Goal: Information Seeking & Learning: Learn about a topic

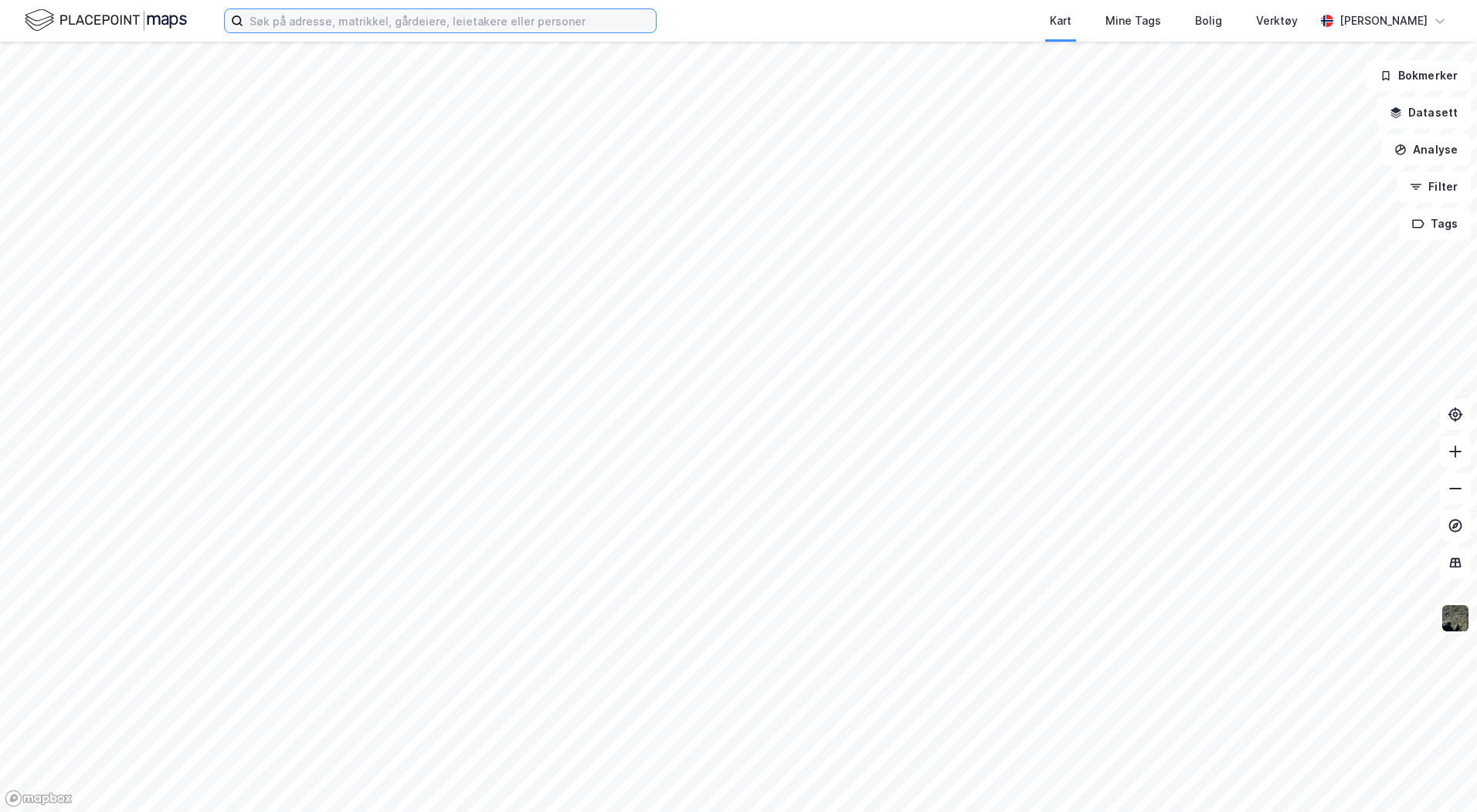
click at [346, 23] on input at bounding box center [449, 20] width 412 height 23
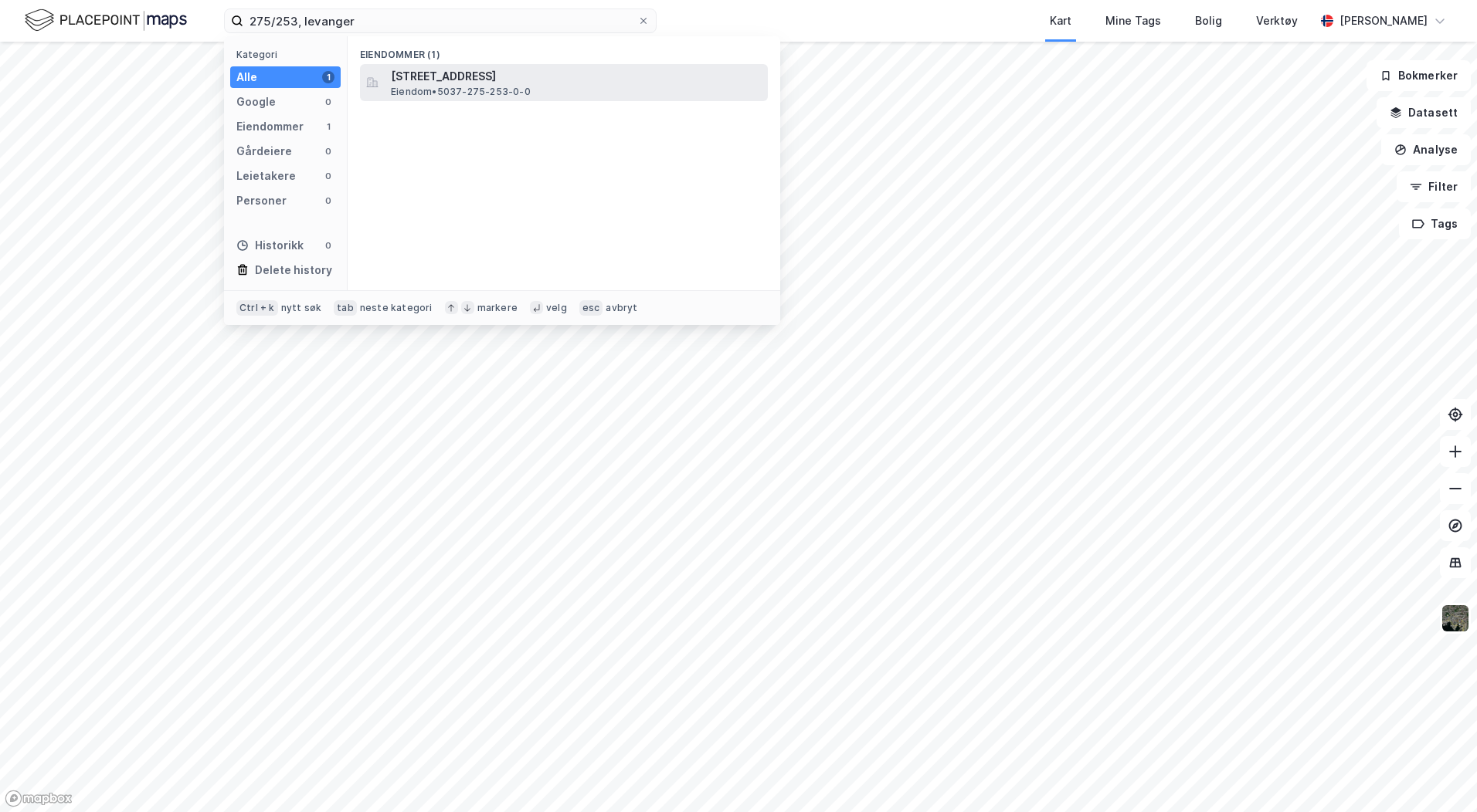
click at [443, 77] on span "[STREET_ADDRESS]" at bounding box center [575, 76] width 370 height 19
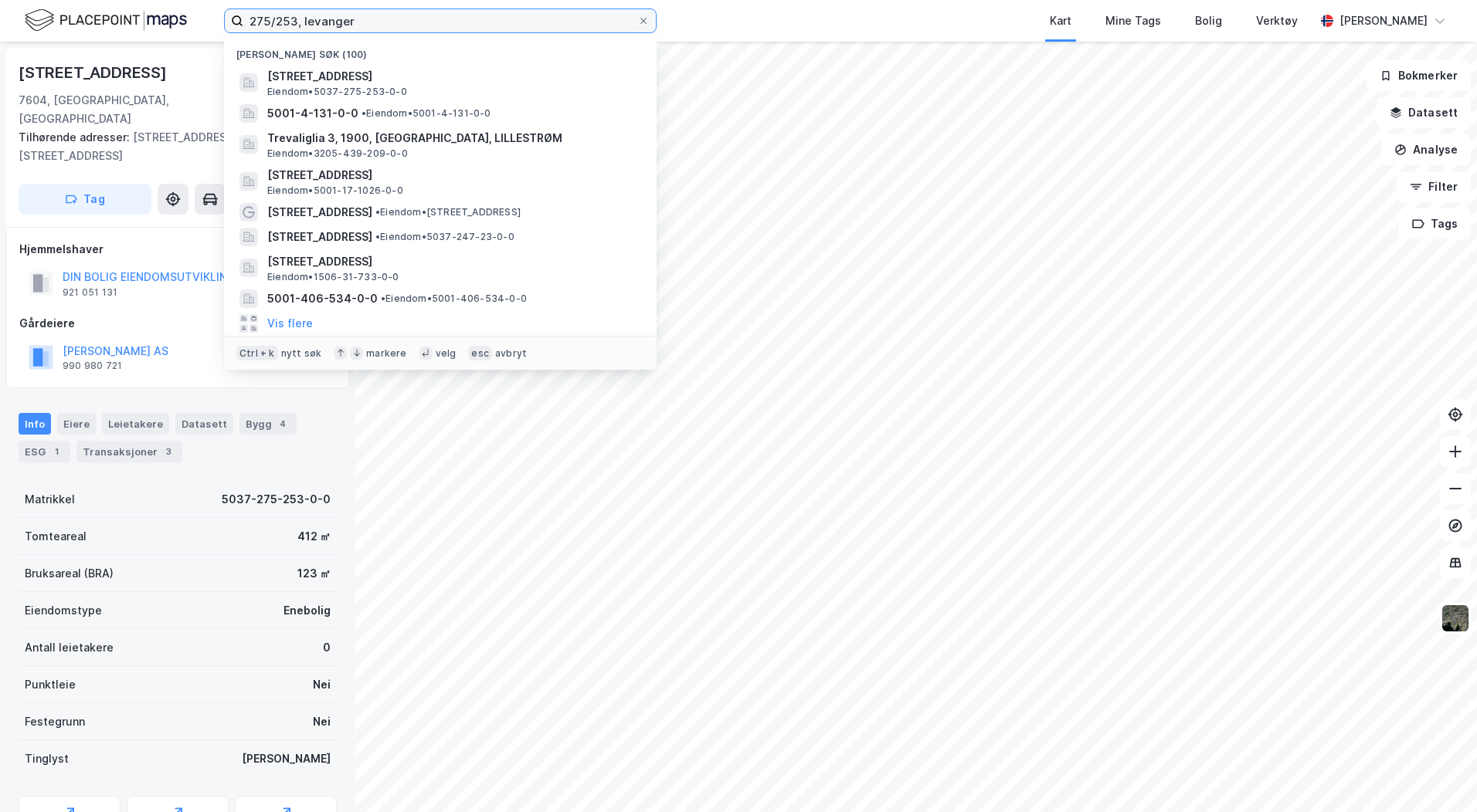
drag, startPoint x: 364, startPoint y: 20, endPoint x: 215, endPoint y: 19, distance: 149.0
click at [215, 19] on div "275/253, levanger Nylige søk (100) [STREET_ADDRESS] • 5037-275-253-0-0 5001-4-1…" at bounding box center [738, 21] width 1477 height 42
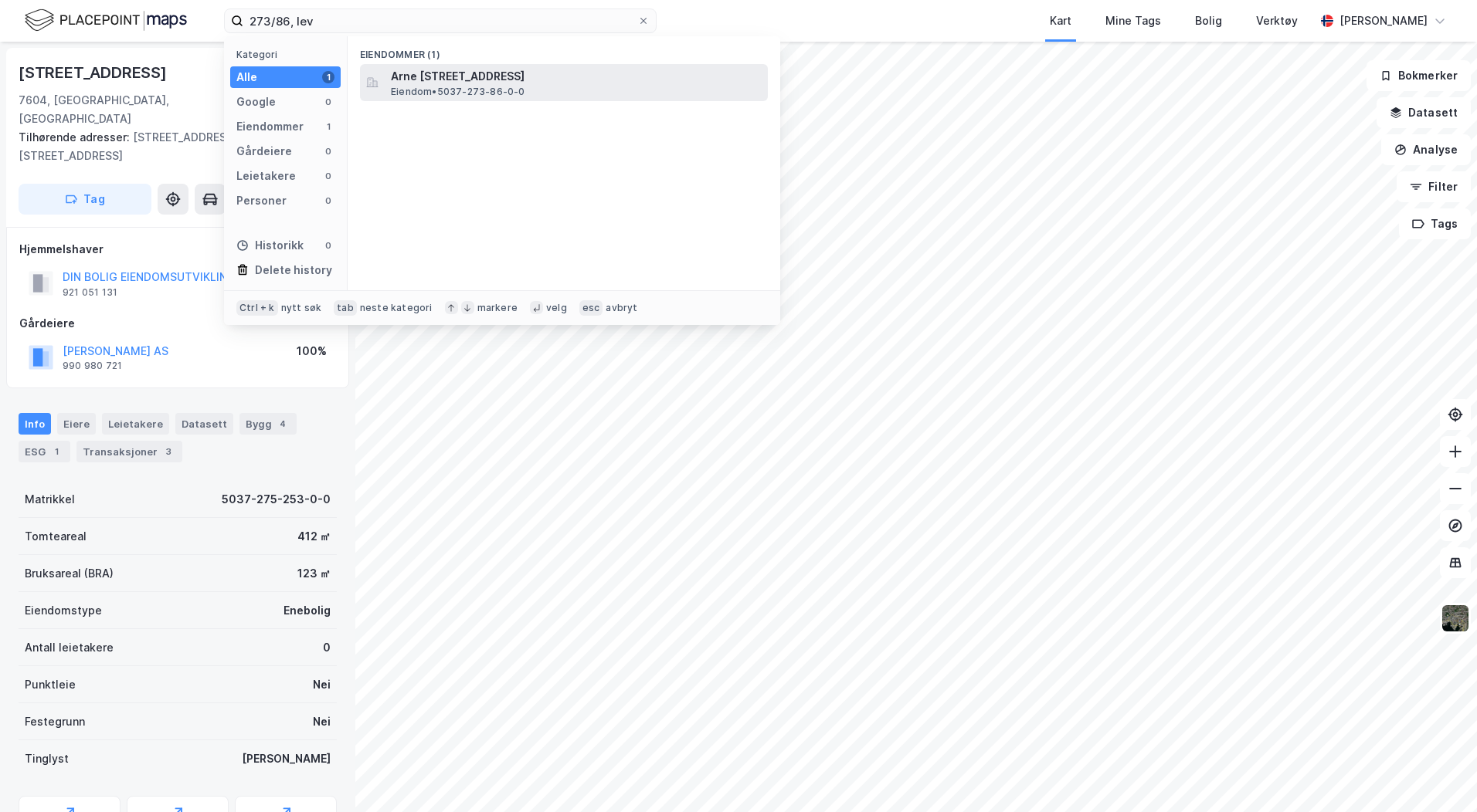
click at [517, 83] on span "Arne [STREET_ADDRESS]" at bounding box center [575, 76] width 370 height 19
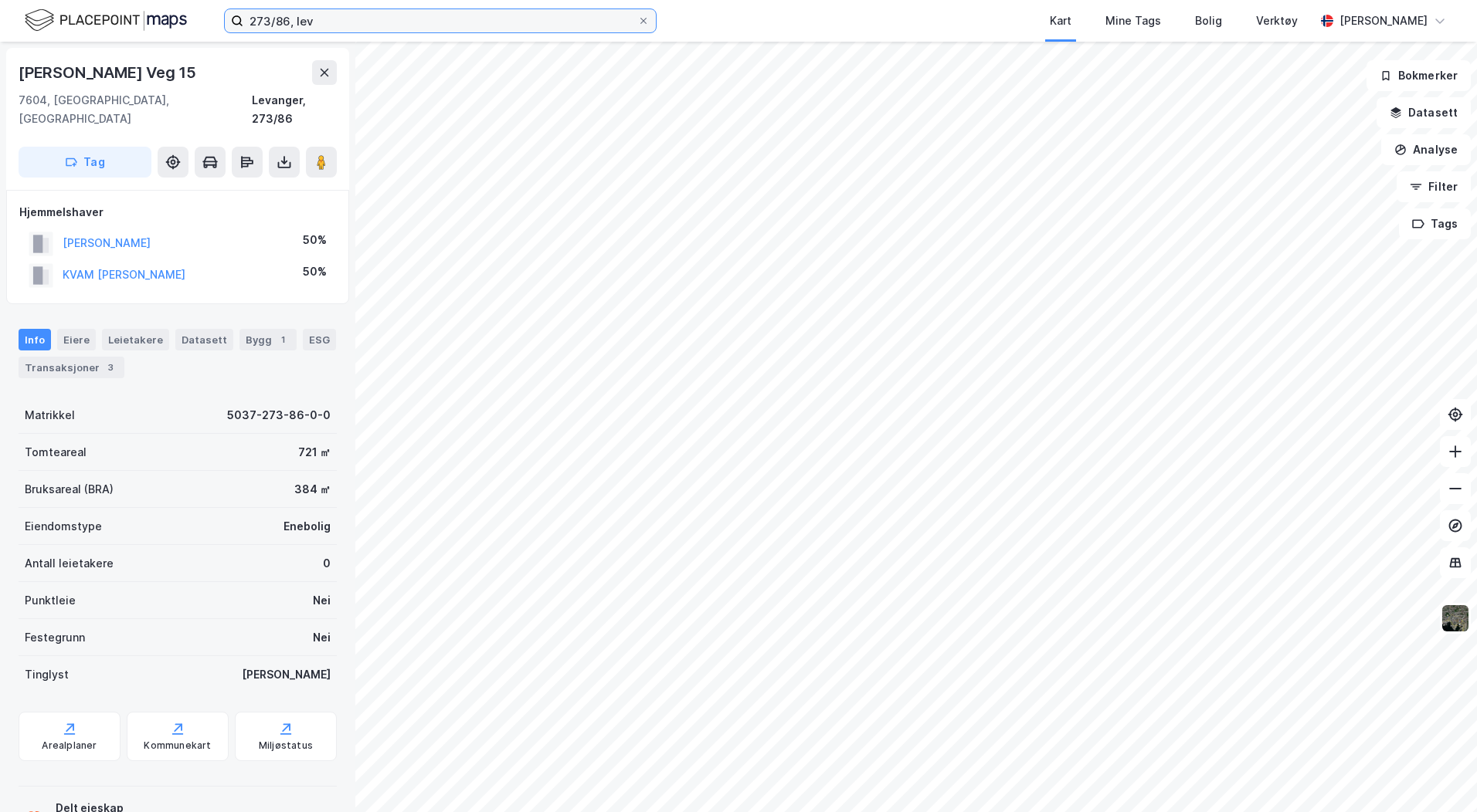
click at [290, 23] on input "273/86, lev" at bounding box center [440, 20] width 394 height 23
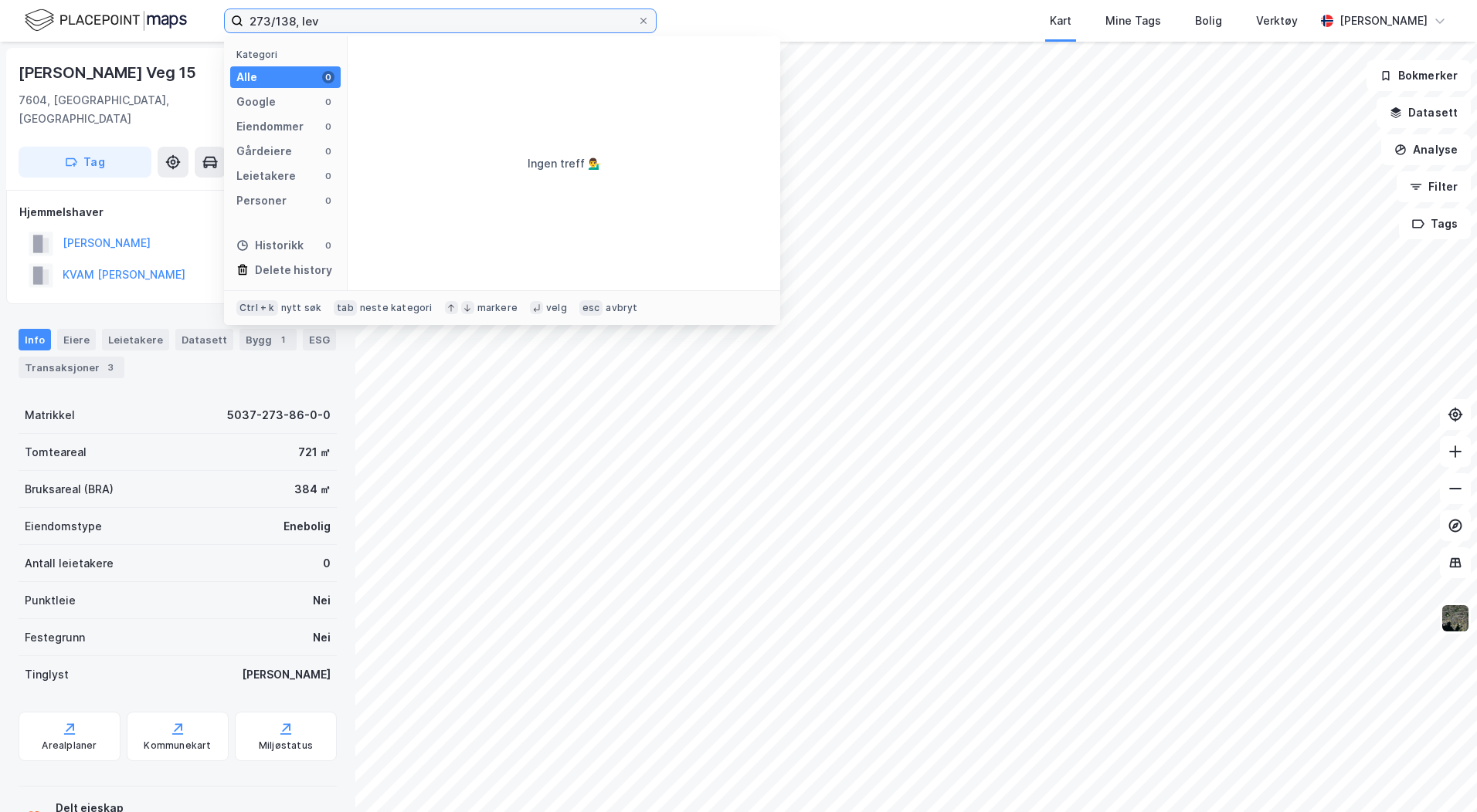
click at [269, 21] on input "273/138, lev" at bounding box center [440, 20] width 394 height 23
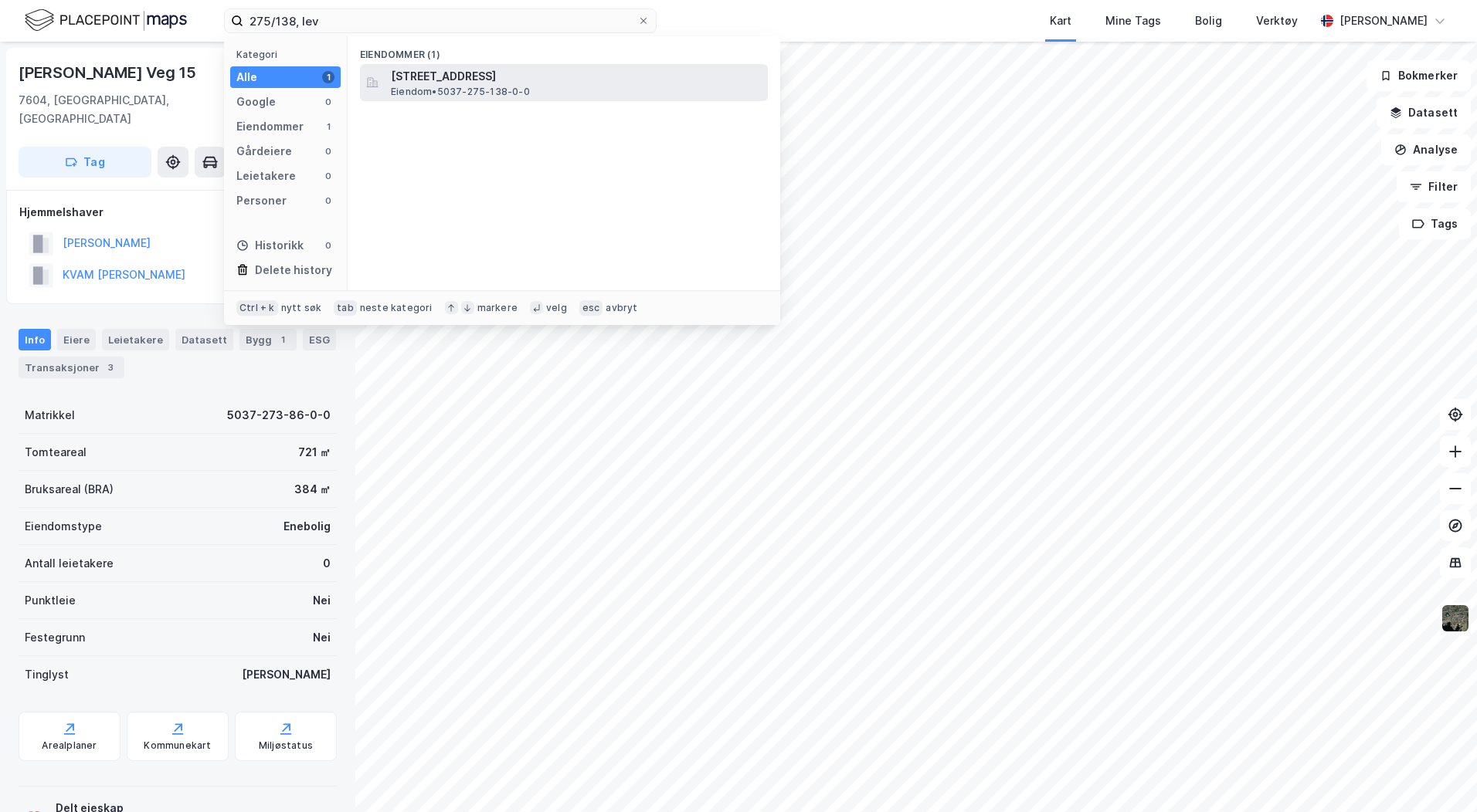
click at [439, 74] on span "[STREET_ADDRESS]" at bounding box center [575, 76] width 370 height 19
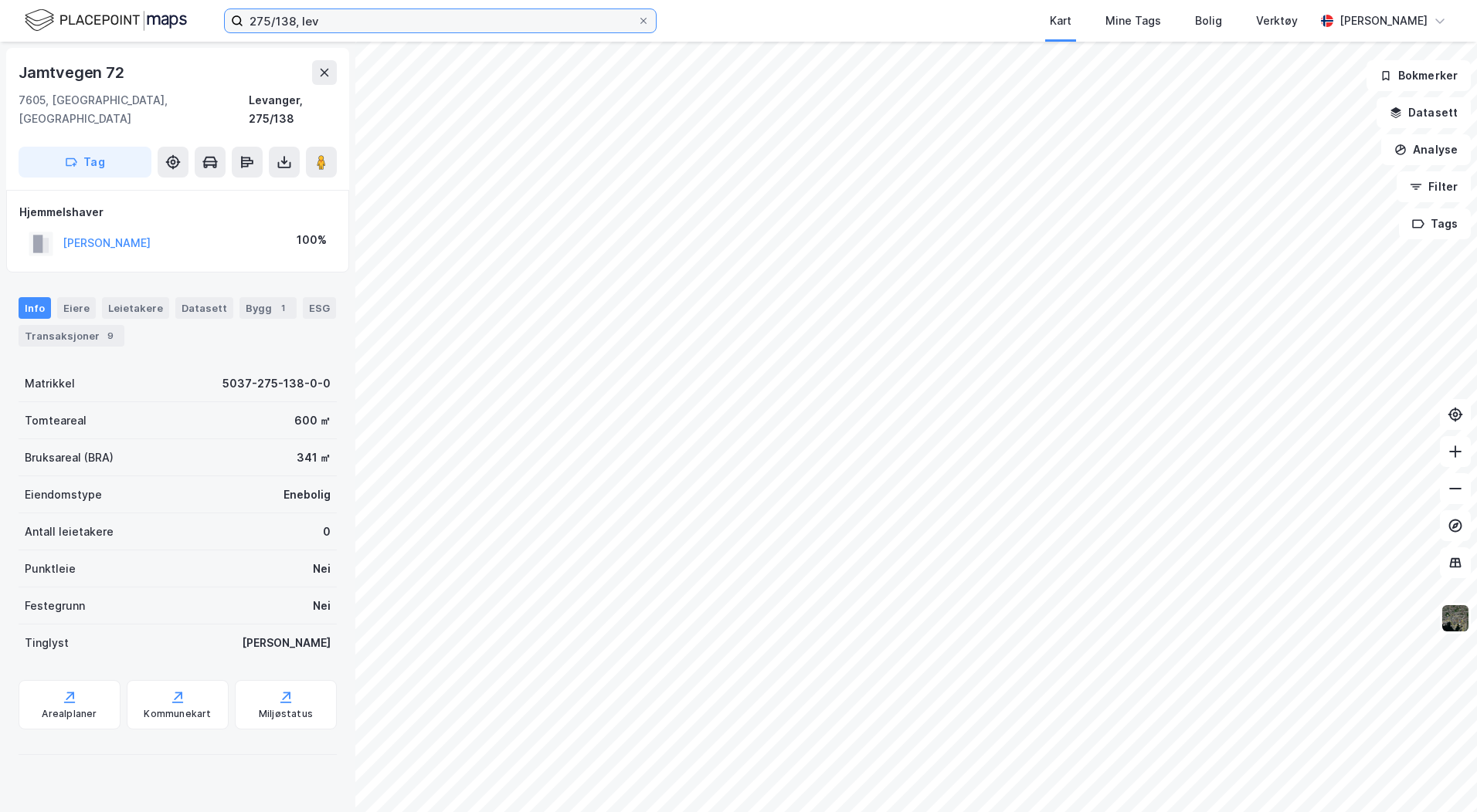
click at [291, 12] on input "275/138, lev" at bounding box center [440, 20] width 394 height 23
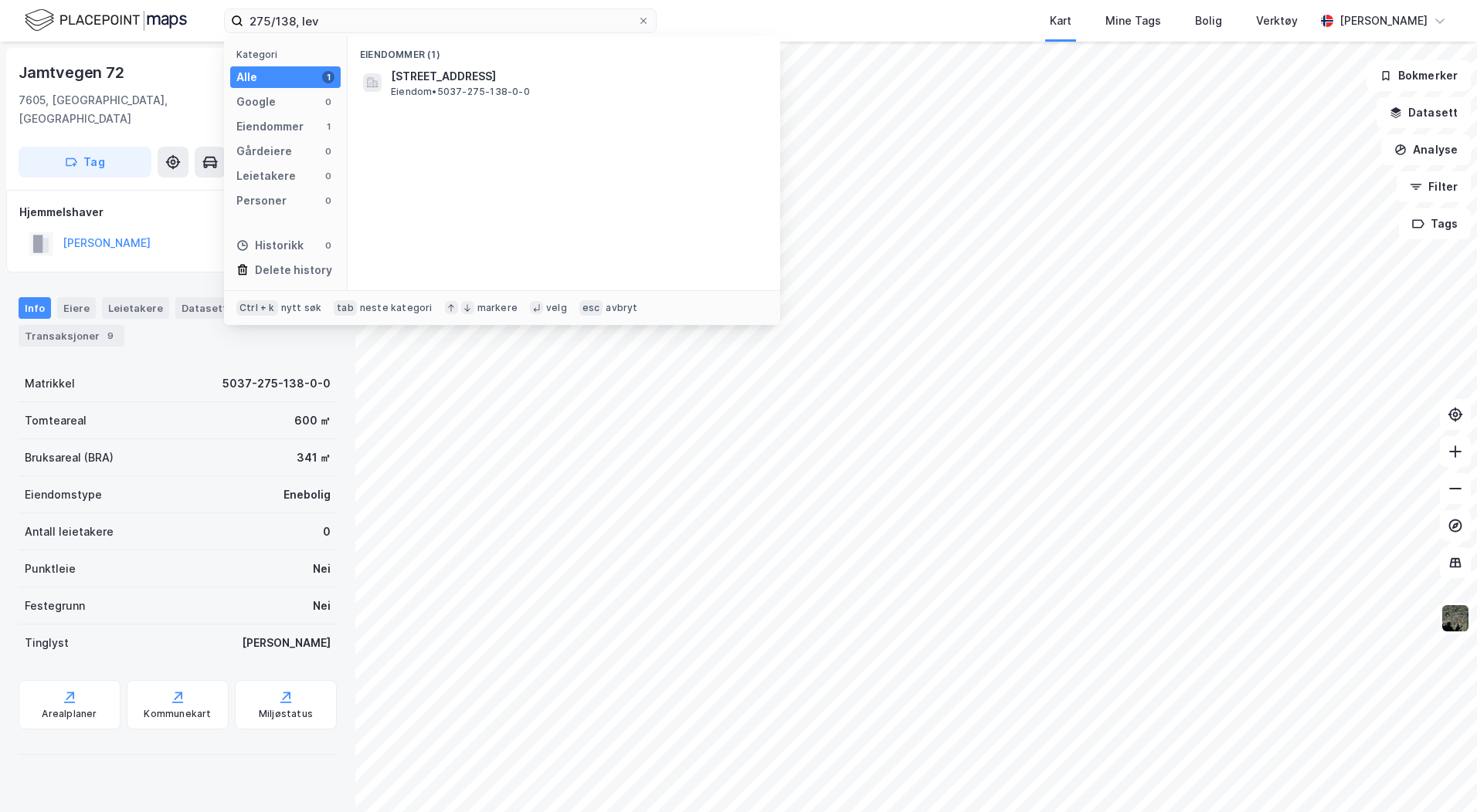
click at [193, 552] on div "Punktleie Nei" at bounding box center [178, 568] width 318 height 37
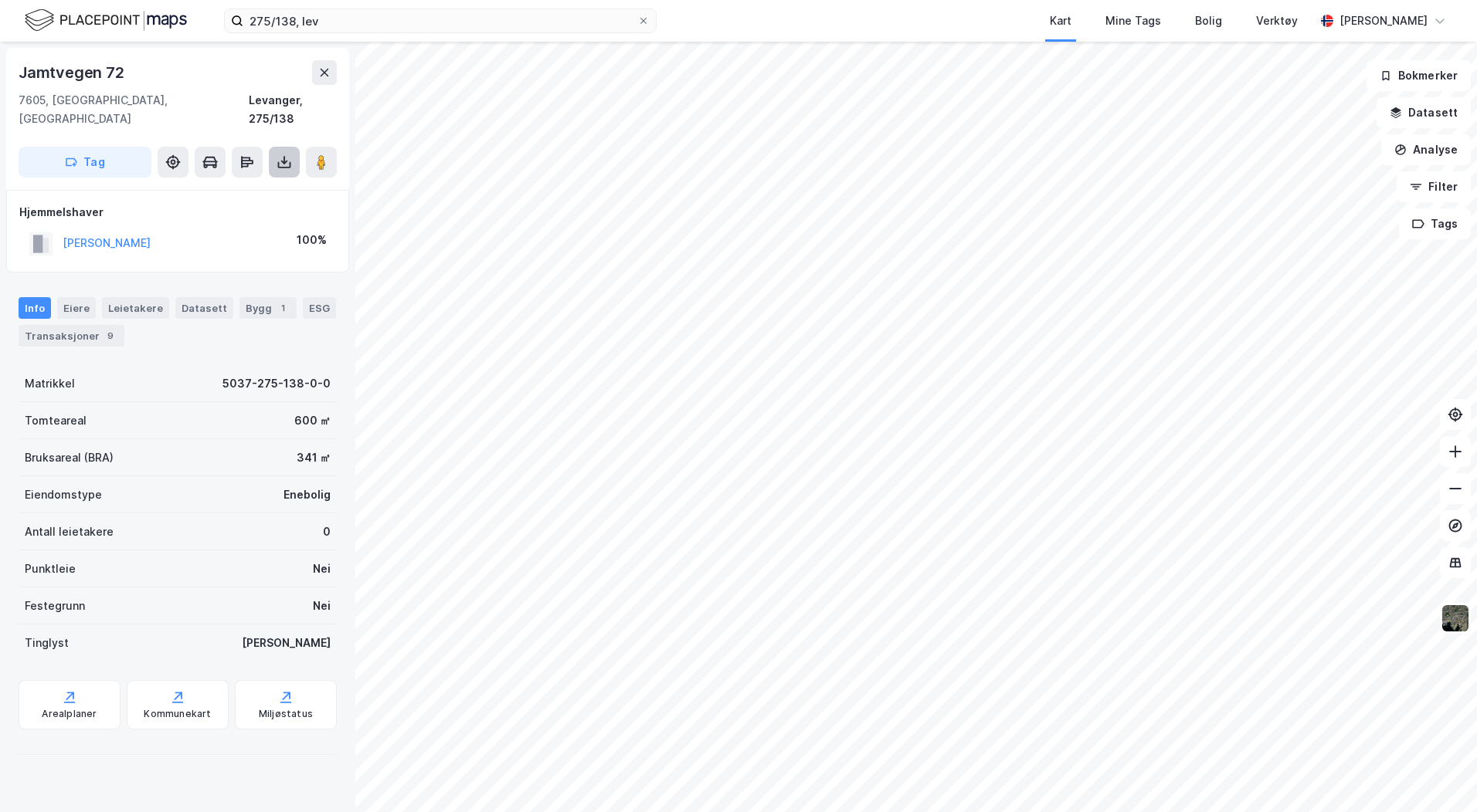
click at [284, 156] on icon at bounding box center [284, 160] width 2 height 9
click at [231, 187] on div "Last ned grunnbok" at bounding box center [208, 193] width 89 height 12
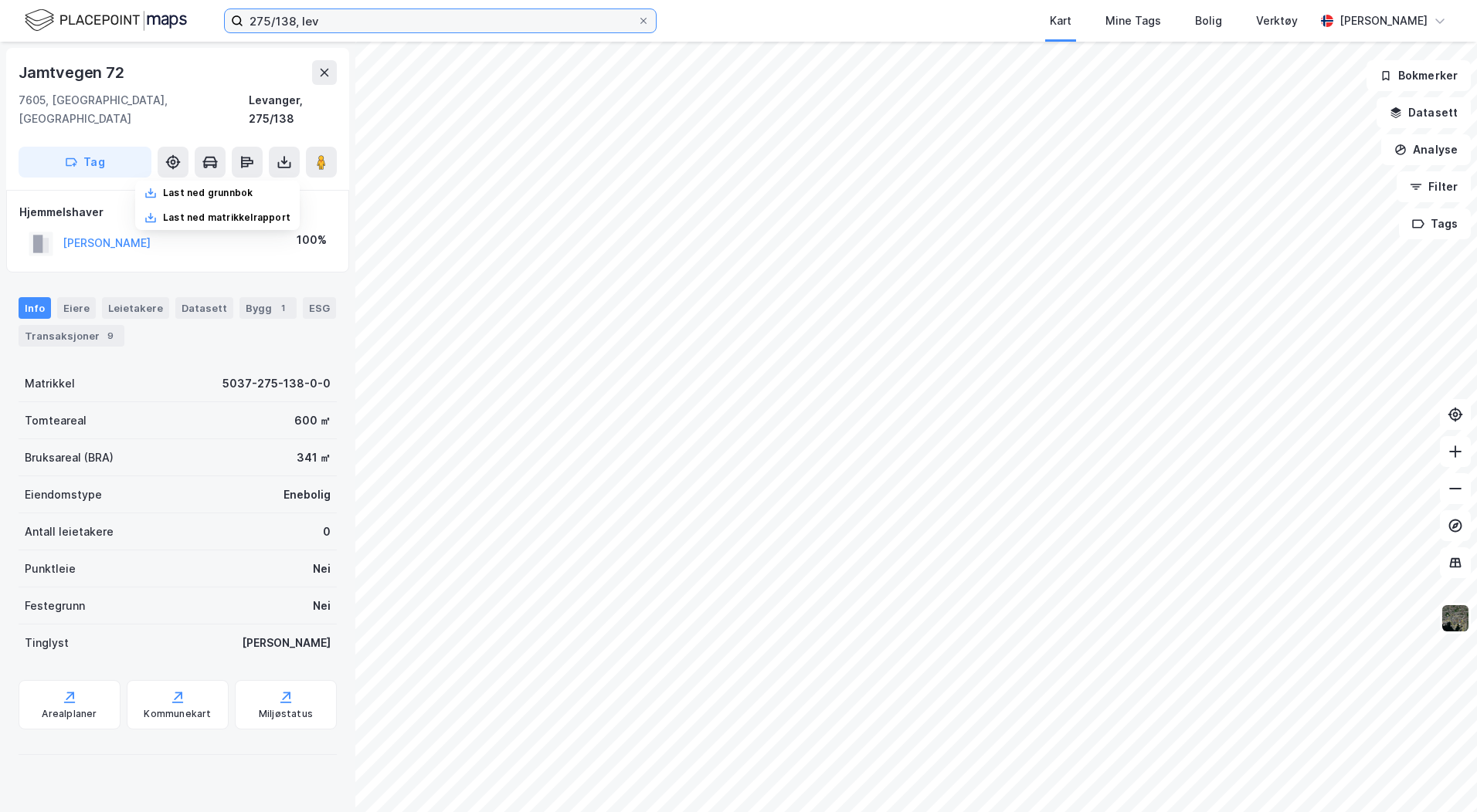
click at [293, 19] on input "275/138, lev" at bounding box center [440, 20] width 394 height 23
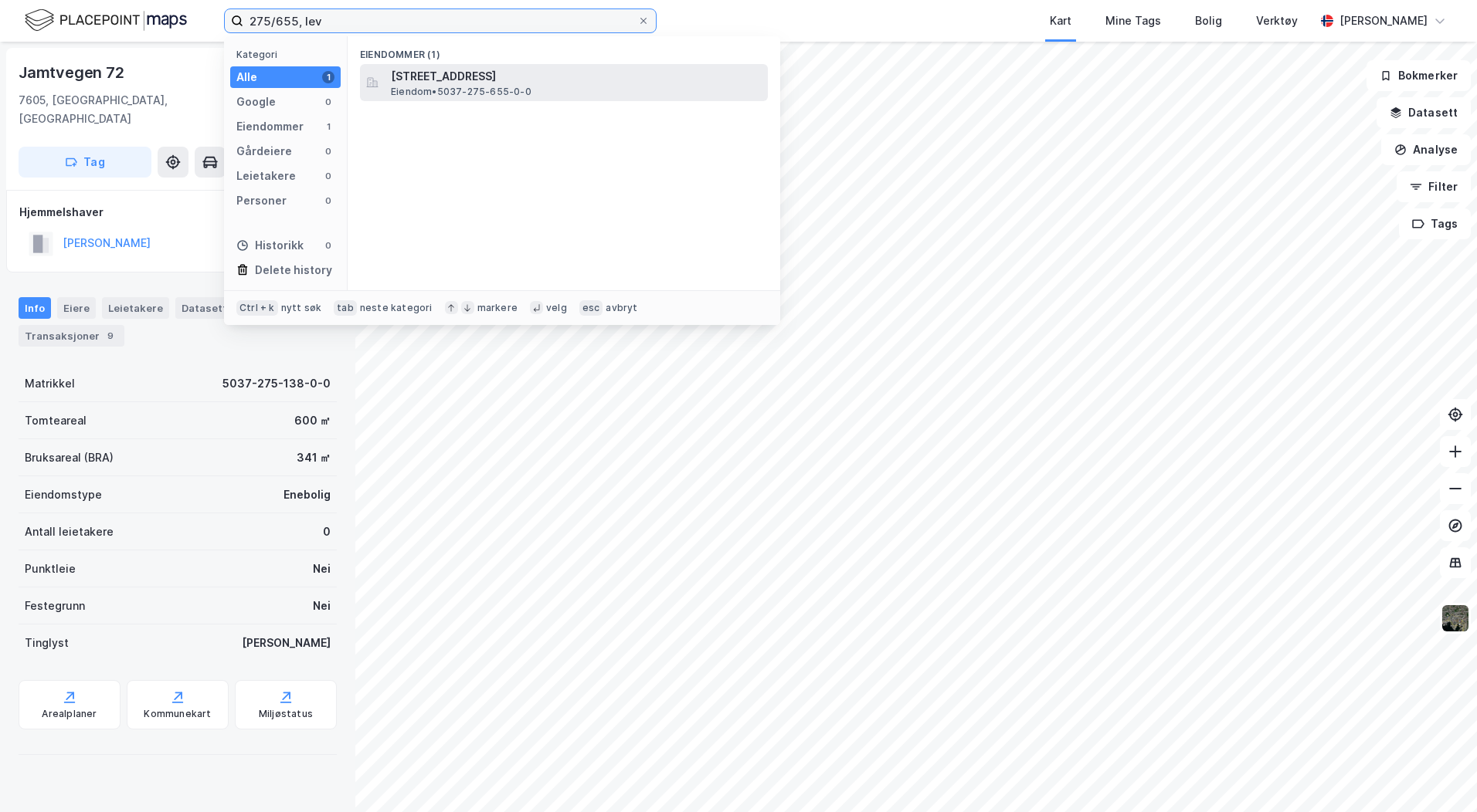
type input "275/655, lev"
click at [489, 84] on span "[STREET_ADDRESS]" at bounding box center [575, 76] width 370 height 19
